Goal: Task Accomplishment & Management: Manage account settings

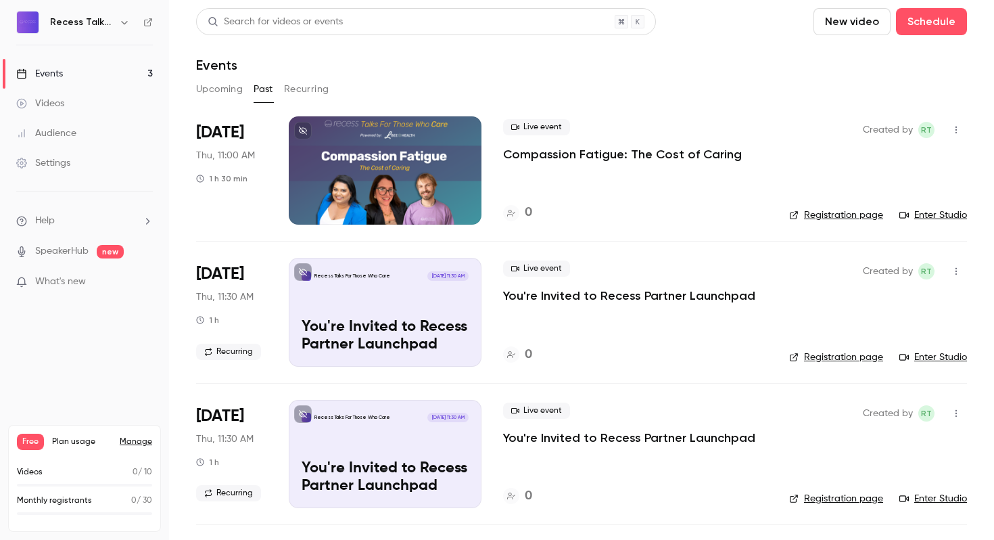
click at [962, 135] on button "button" at bounding box center [956, 130] width 22 height 22
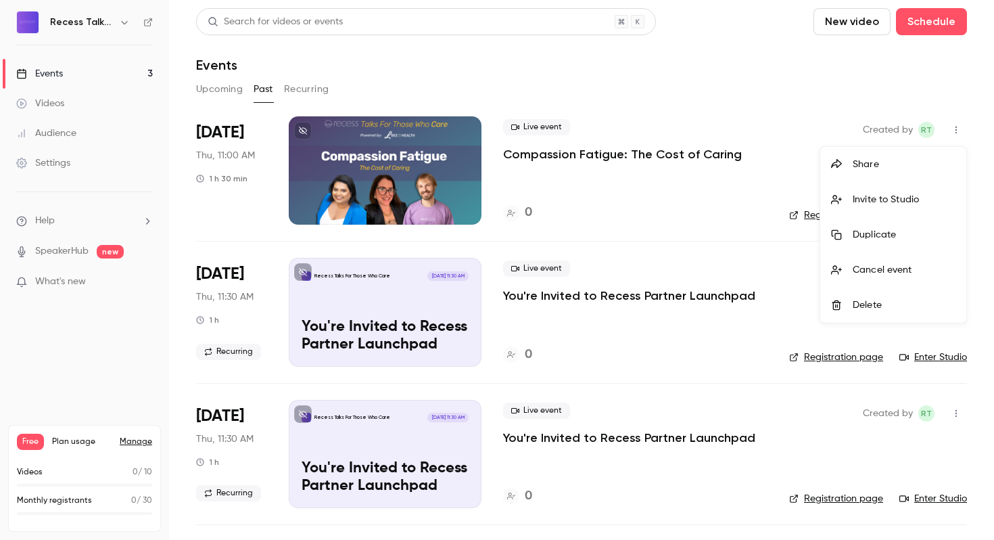
click at [648, 158] on div at bounding box center [497, 270] width 994 height 540
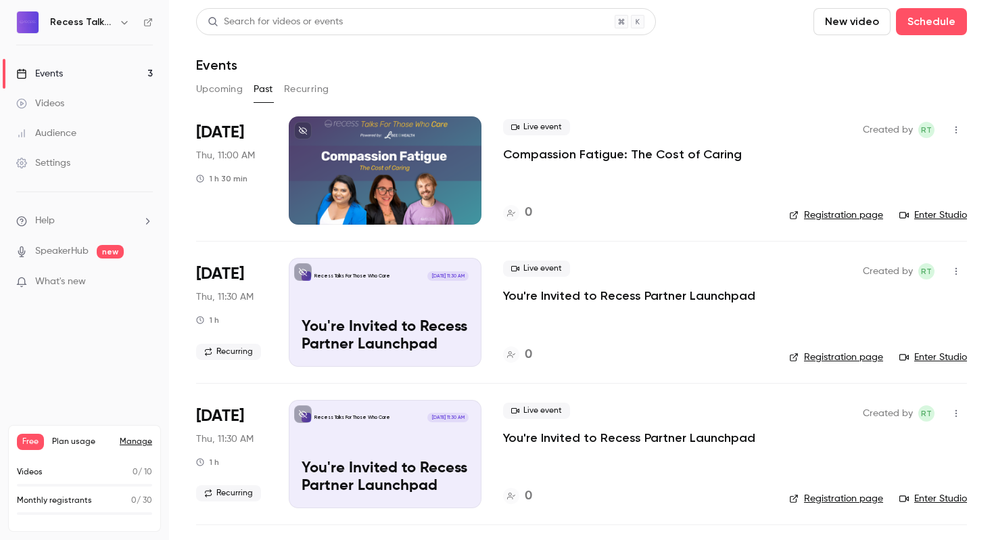
click at [624, 151] on p "Compassion Fatigue: The Cost of Caring" at bounding box center [622, 154] width 239 height 16
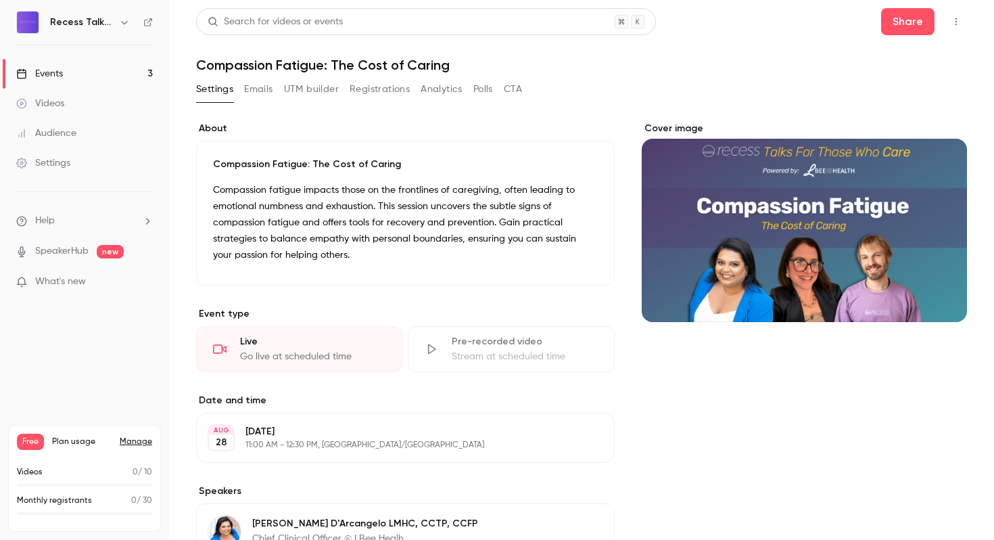
scroll to position [331, 0]
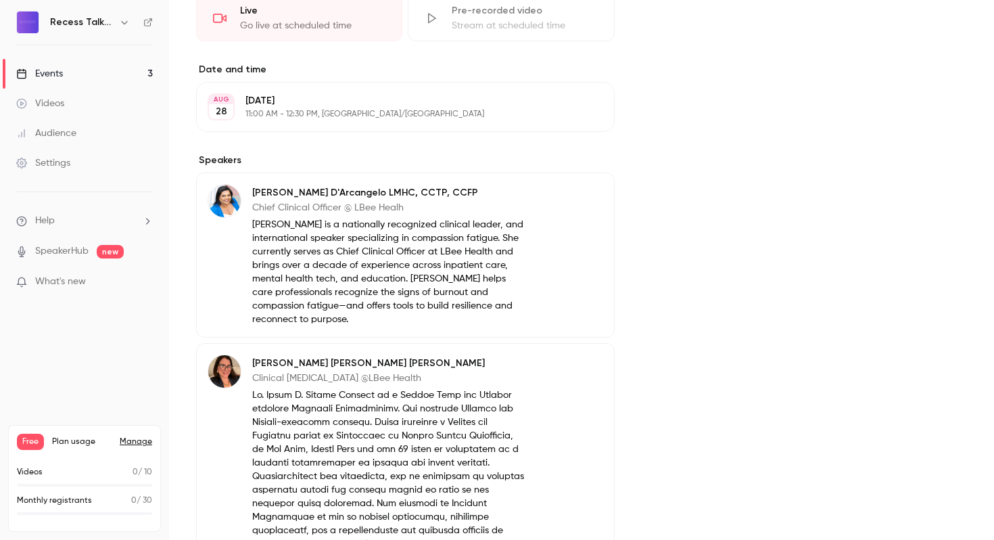
click at [314, 97] on p "[DATE]" at bounding box center [394, 101] width 298 height 14
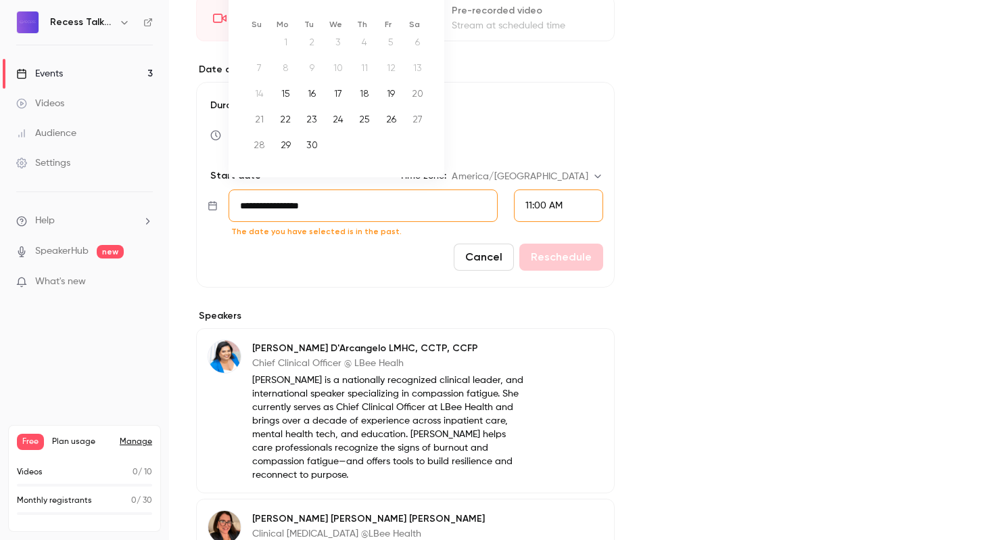
click at [309, 198] on input "**********" at bounding box center [363, 205] width 269 height 32
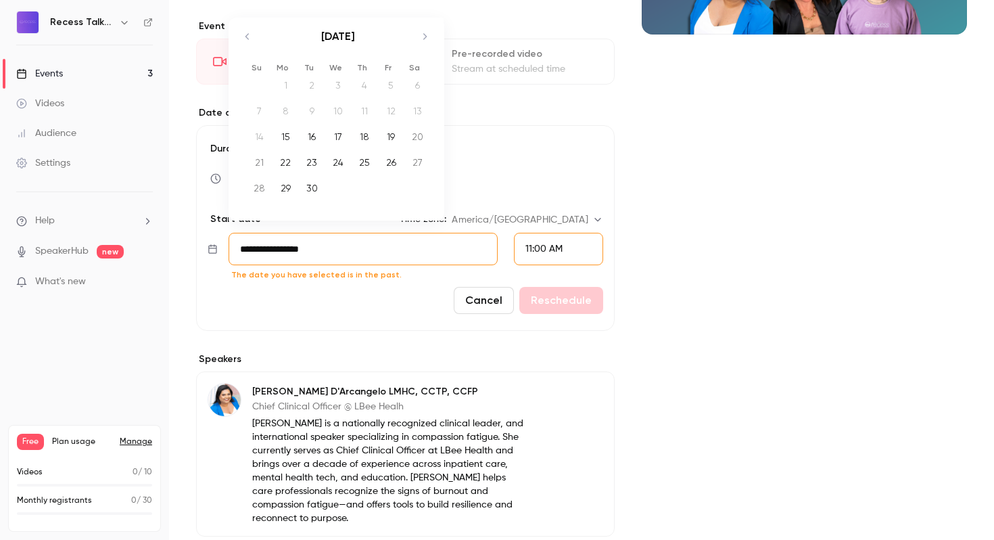
scroll to position [283, 0]
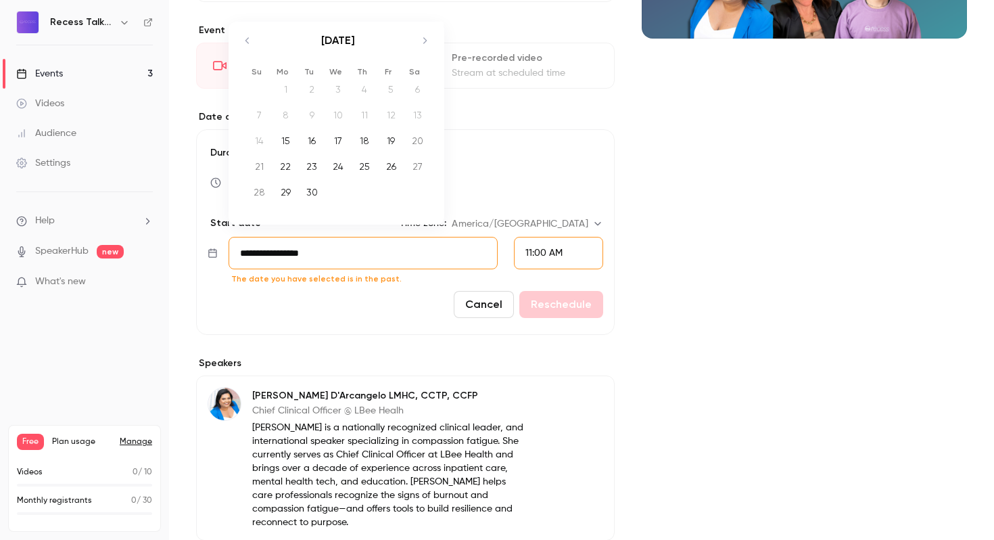
click at [420, 44] on icon "Move forward to switch to the next month." at bounding box center [425, 40] width 16 height 16
click at [254, 42] on icon "Move backward to switch to the previous month." at bounding box center [247, 40] width 16 height 16
click at [365, 171] on div "25" at bounding box center [364, 166] width 21 height 20
type input "**********"
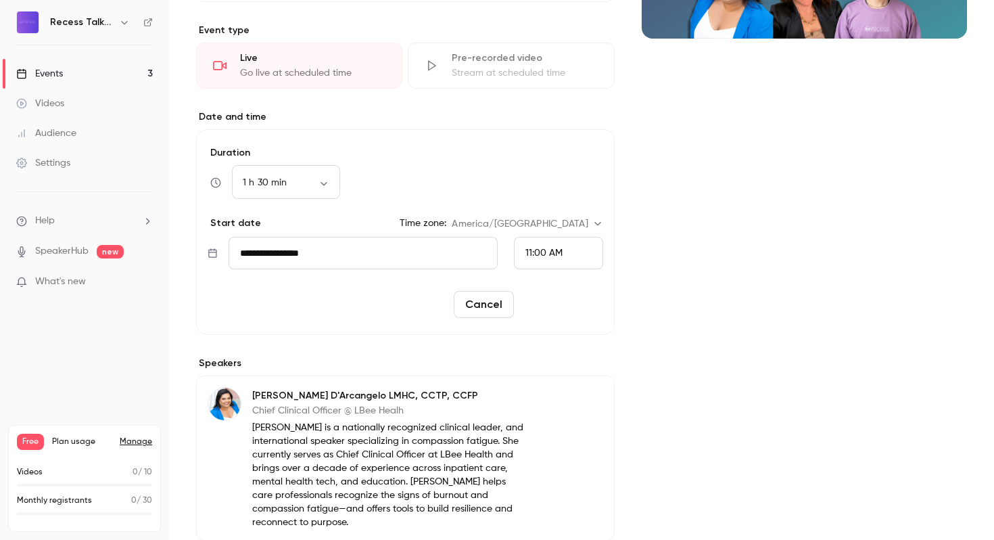
click at [546, 306] on button "Reschedule" at bounding box center [561, 304] width 84 height 27
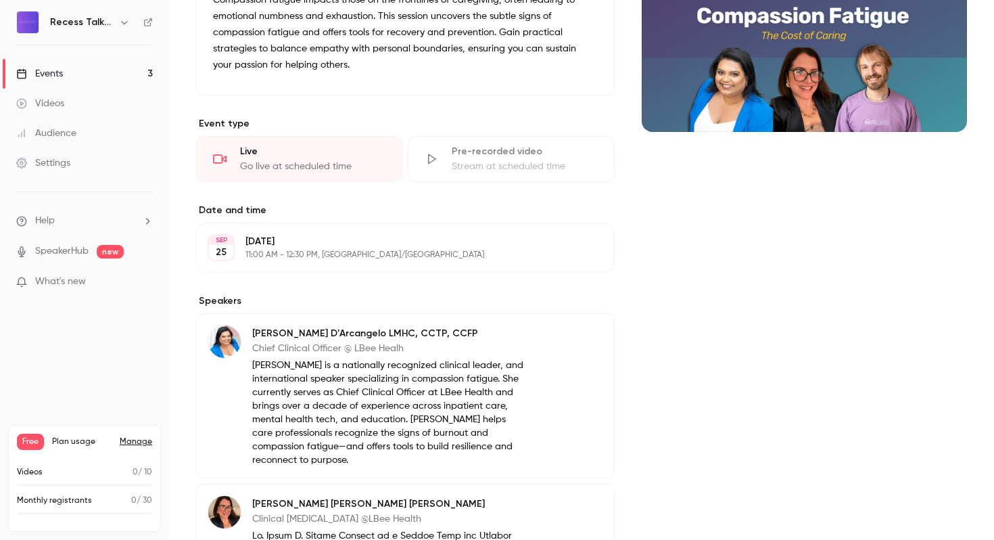
scroll to position [0, 0]
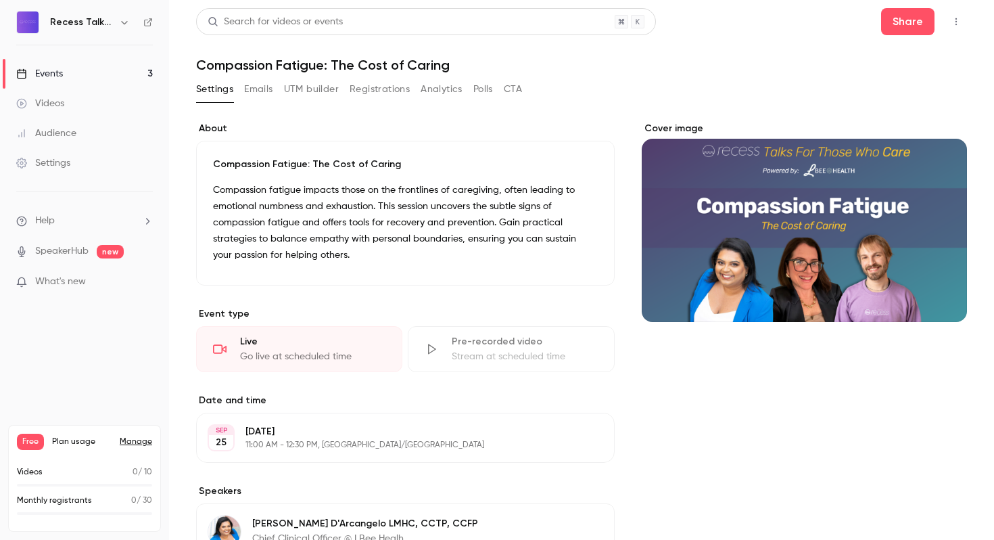
click at [256, 97] on button "Emails" at bounding box center [258, 89] width 28 height 22
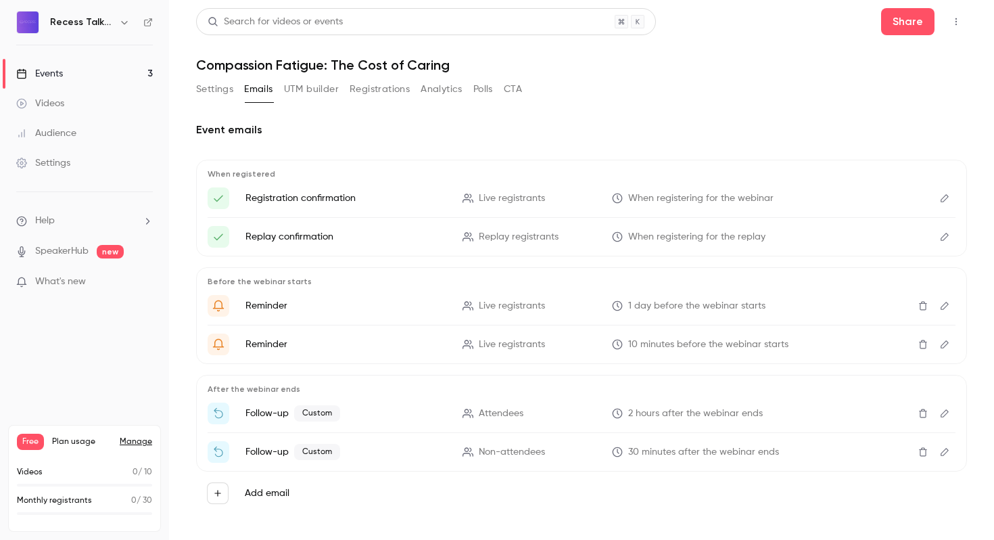
click at [309, 91] on button "UTM builder" at bounding box center [311, 89] width 55 height 22
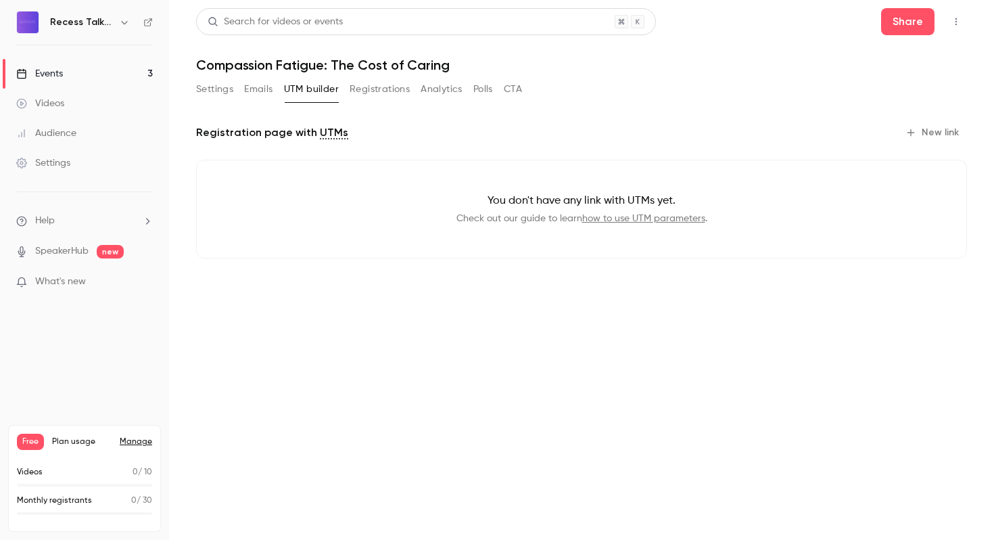
click at [386, 93] on button "Registrations" at bounding box center [380, 89] width 60 height 22
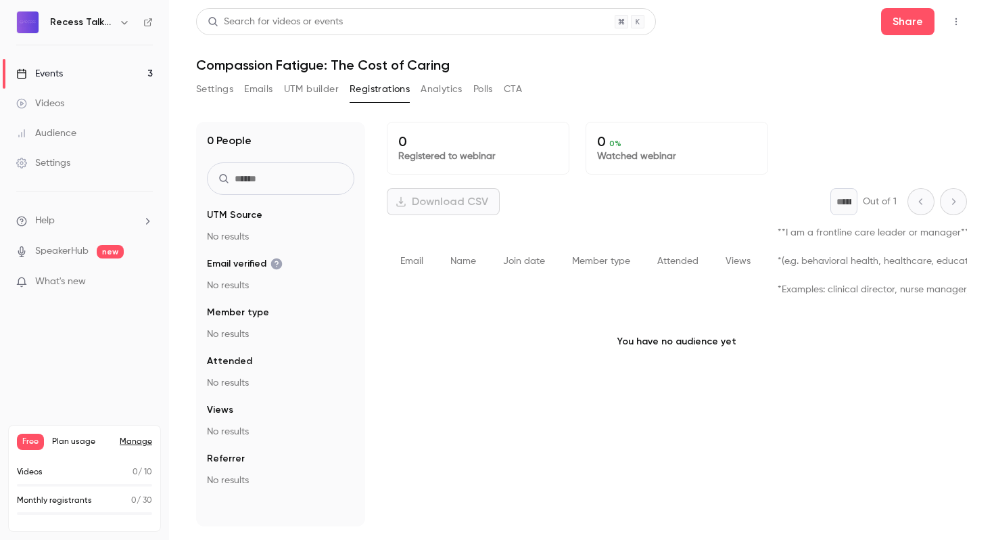
click at [429, 93] on button "Analytics" at bounding box center [442, 89] width 42 height 22
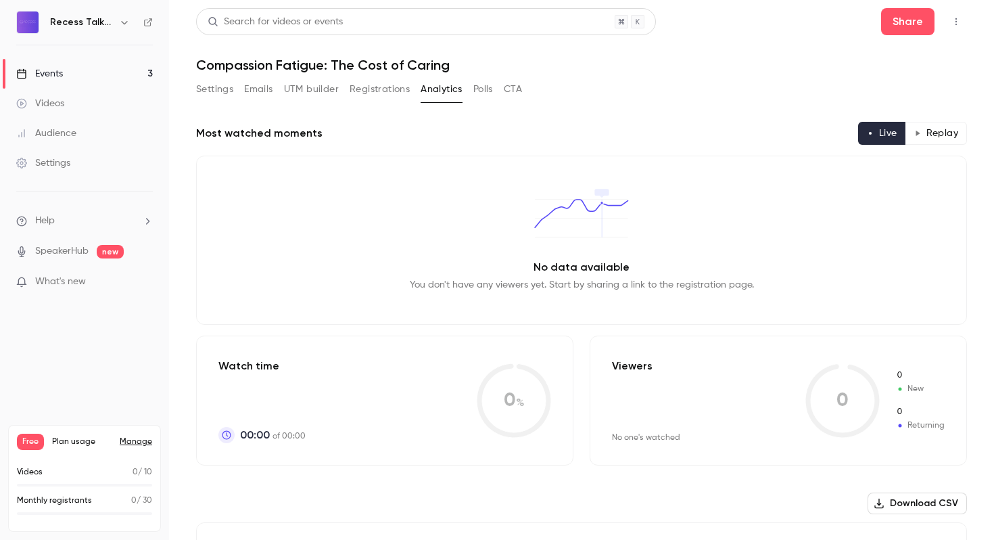
click at [481, 90] on button "Polls" at bounding box center [483, 89] width 20 height 22
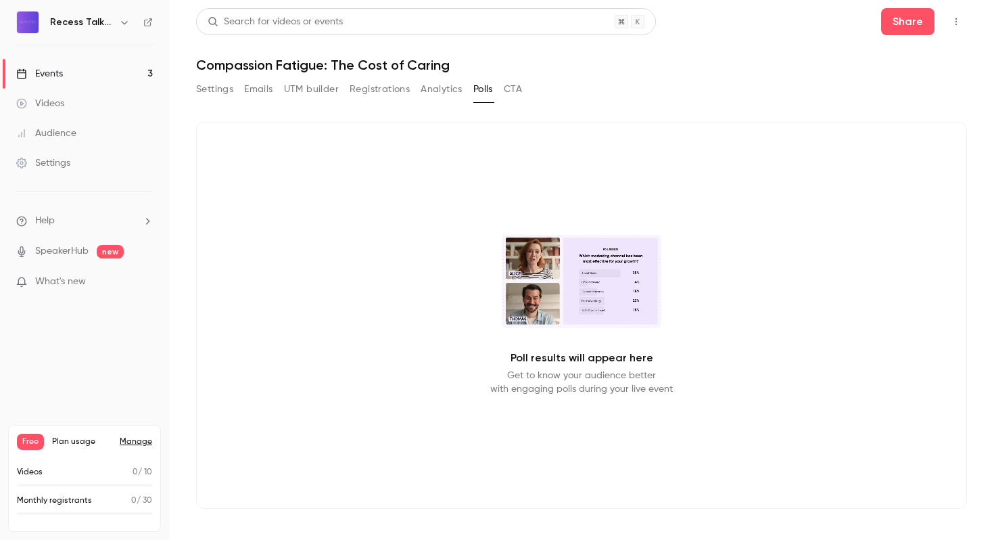
click at [513, 91] on button "CTA" at bounding box center [513, 89] width 18 height 22
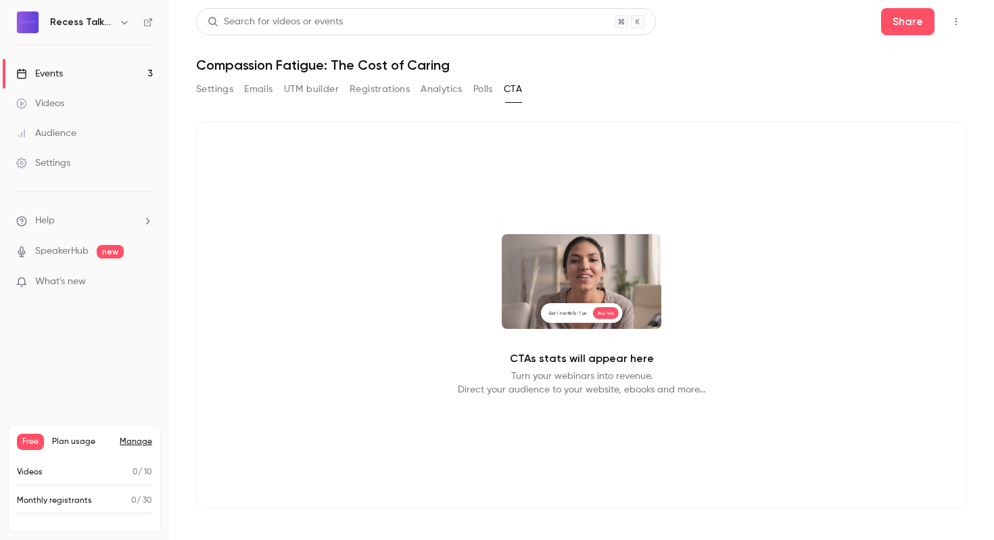
click at [210, 93] on button "Settings" at bounding box center [214, 89] width 37 height 22
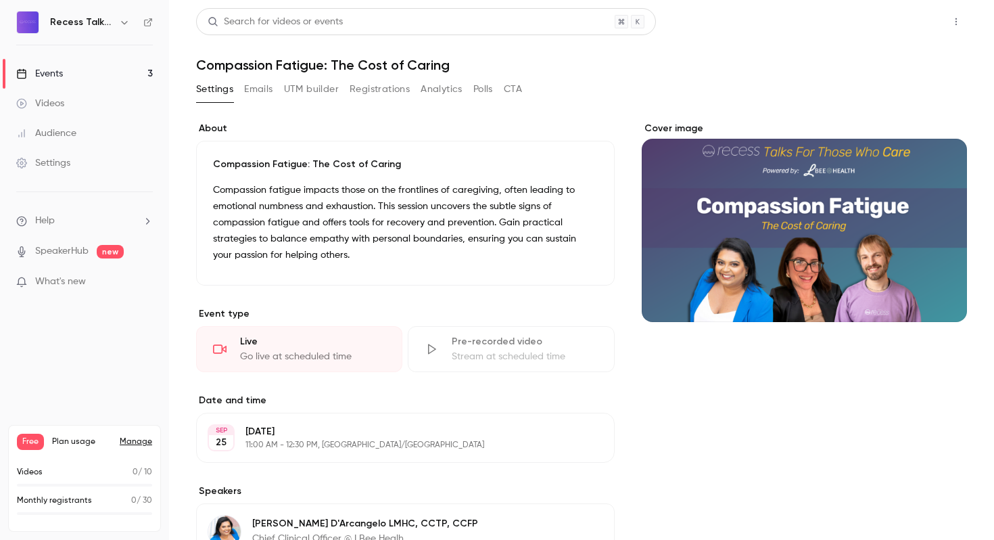
click at [888, 19] on button "Share" at bounding box center [907, 21] width 53 height 27
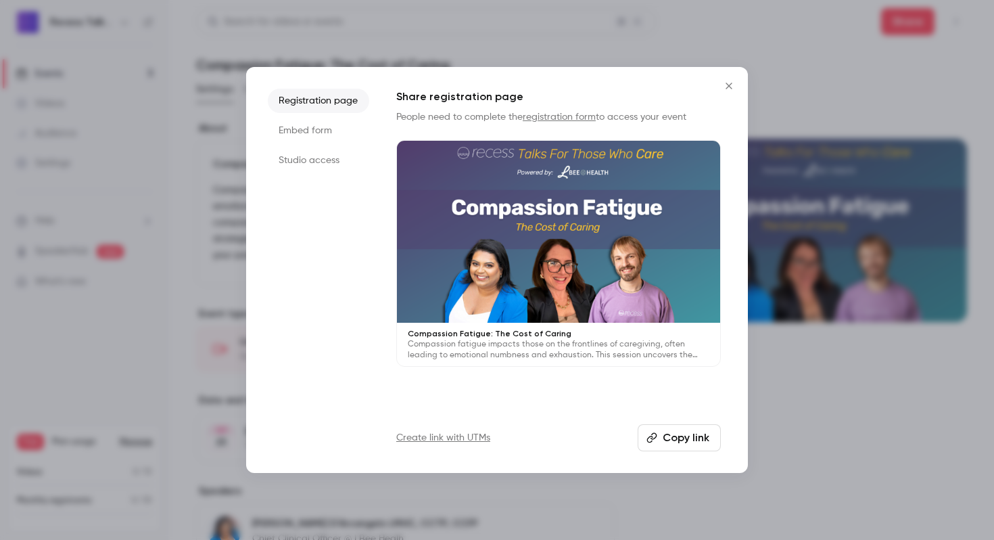
click at [648, 439] on icon "button" at bounding box center [651, 437] width 11 height 11
click at [612, 47] on div at bounding box center [497, 270] width 994 height 540
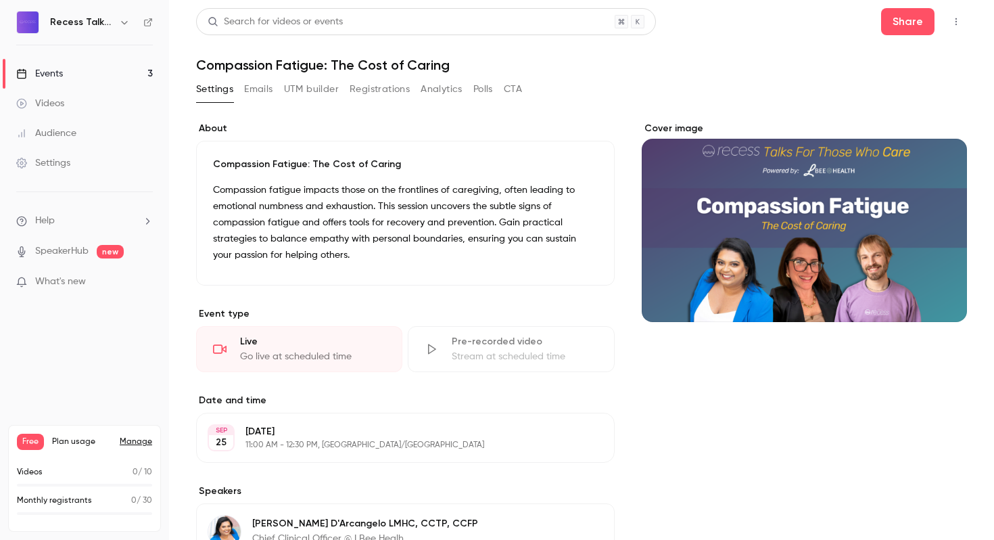
click at [82, 71] on link "Events 3" at bounding box center [84, 74] width 169 height 30
